Goal: Find specific page/section: Find specific page/section

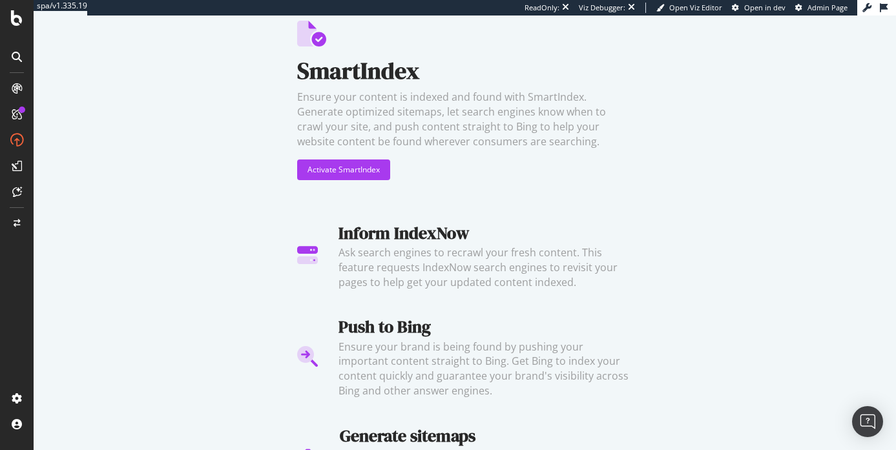
scroll to position [115, 0]
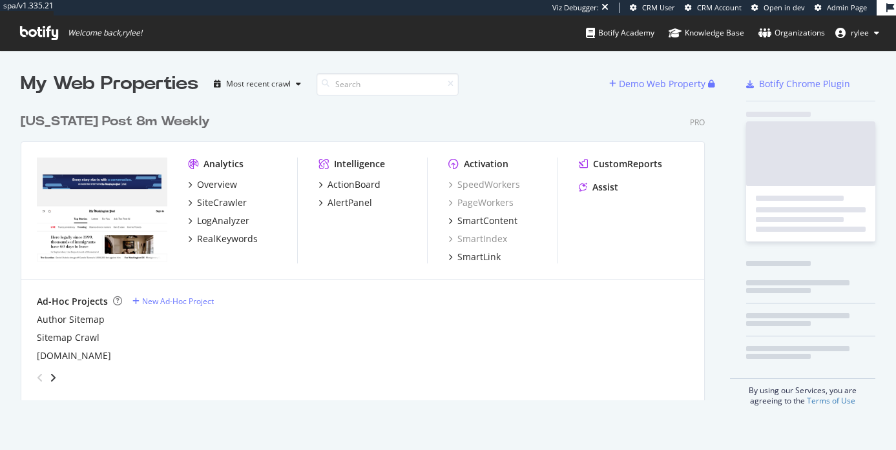
scroll to position [304, 695]
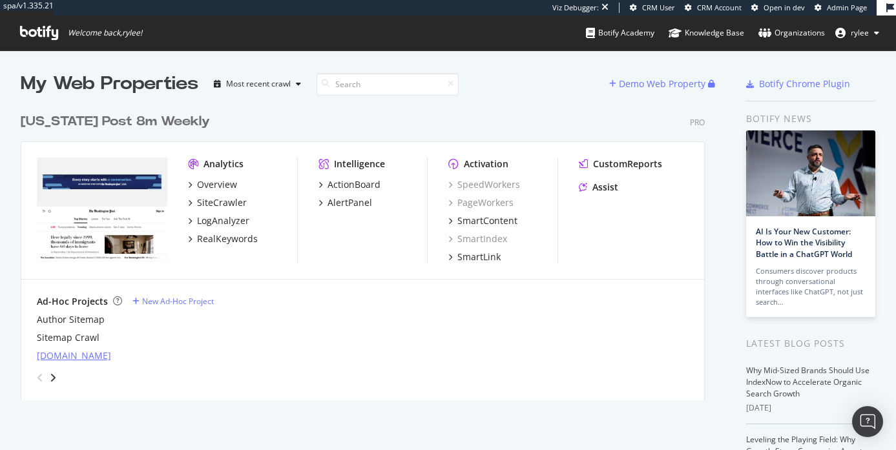
click at [111, 351] on div "[DOMAIN_NAME]" at bounding box center [74, 356] width 74 height 13
